Goal: Task Accomplishment & Management: Use online tool/utility

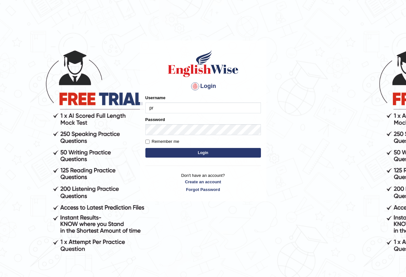
type input "pritima_nk"
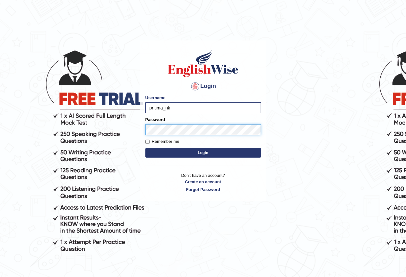
click at [145, 148] on button "Login" at bounding box center [203, 153] width 116 height 10
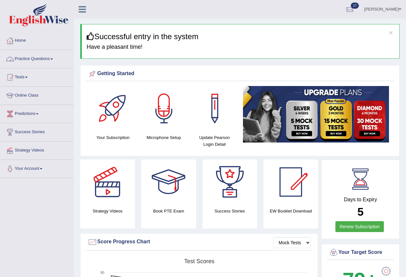
click at [30, 60] on link "Practice Questions" at bounding box center [36, 58] width 73 height 16
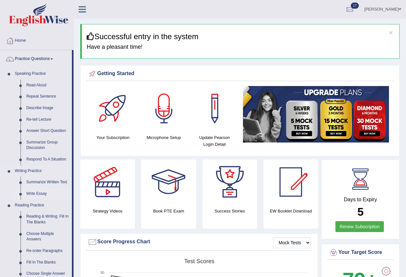
click at [40, 193] on link "Write Essay" at bounding box center [47, 194] width 48 height 12
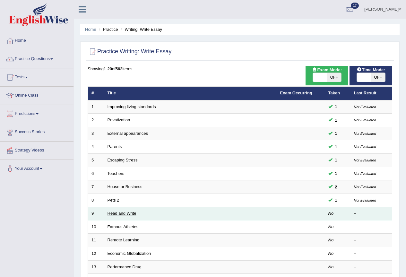
click at [123, 214] on link "Read and Write" at bounding box center [122, 213] width 29 height 5
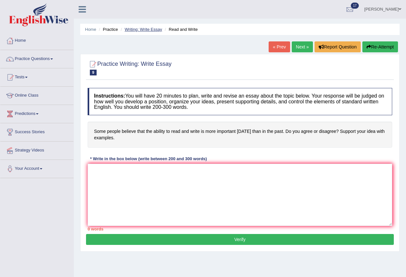
click at [143, 29] on link "Writing: Write Essay" at bounding box center [144, 29] width 38 height 5
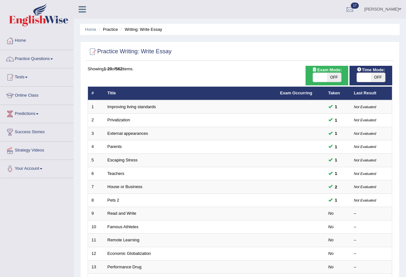
click at [377, 77] on span "OFF" at bounding box center [378, 77] width 14 height 9
checkbox input "true"
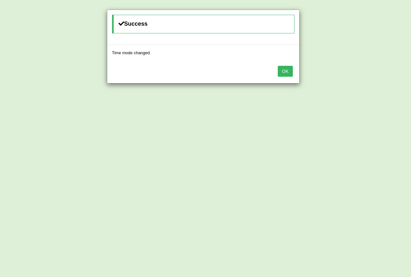
click at [283, 71] on button "OK" at bounding box center [285, 71] width 15 height 11
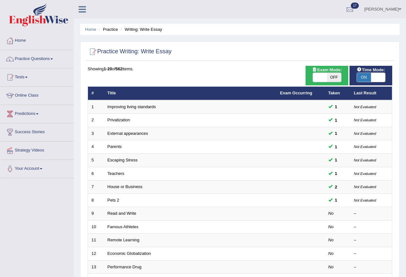
click at [336, 76] on span "OFF" at bounding box center [334, 77] width 14 height 9
checkbox input "true"
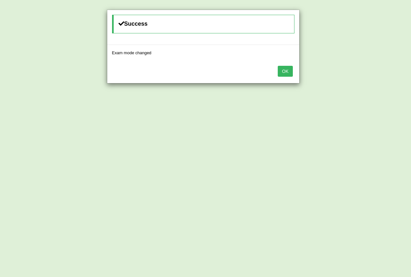
click at [283, 73] on button "OK" at bounding box center [285, 71] width 15 height 11
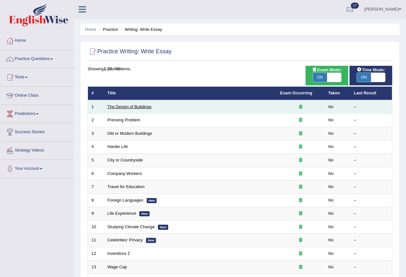
click at [130, 107] on link "The Design of Buildings" at bounding box center [130, 106] width 44 height 5
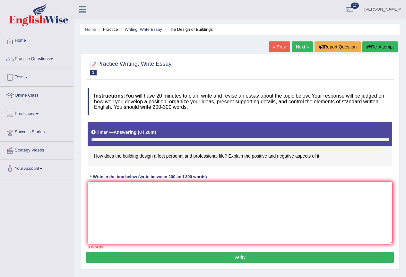
click at [145, 194] on textarea at bounding box center [240, 213] width 305 height 62
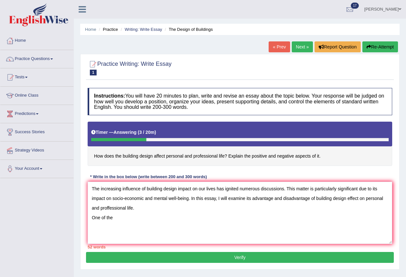
click at [142, 205] on textarea "The increasing influence of building design impact on our lives has ignited num…" at bounding box center [240, 213] width 305 height 62
click at [151, 220] on textarea "The increasing influence of building design impact on our lives has ignited num…" at bounding box center [240, 213] width 305 height 62
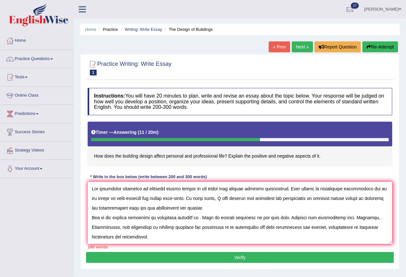
click at [195, 217] on textarea at bounding box center [240, 213] width 305 height 62
click at [196, 217] on textarea at bounding box center [240, 213] width 305 height 62
click at [195, 218] on textarea at bounding box center [240, 213] width 305 height 62
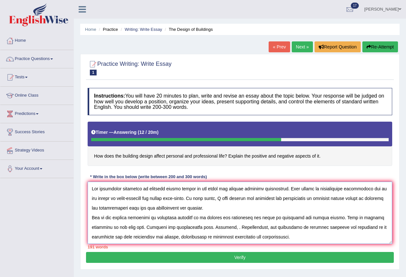
click at [115, 228] on textarea at bounding box center [240, 213] width 305 height 62
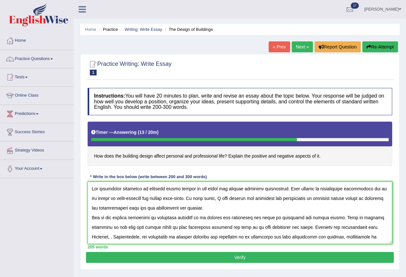
click at [348, 227] on textarea at bounding box center [240, 213] width 305 height 62
type textarea "The increasing influence of building design impact on our lives has ignited num…"
